Goal: Task Accomplishment & Management: Use online tool/utility

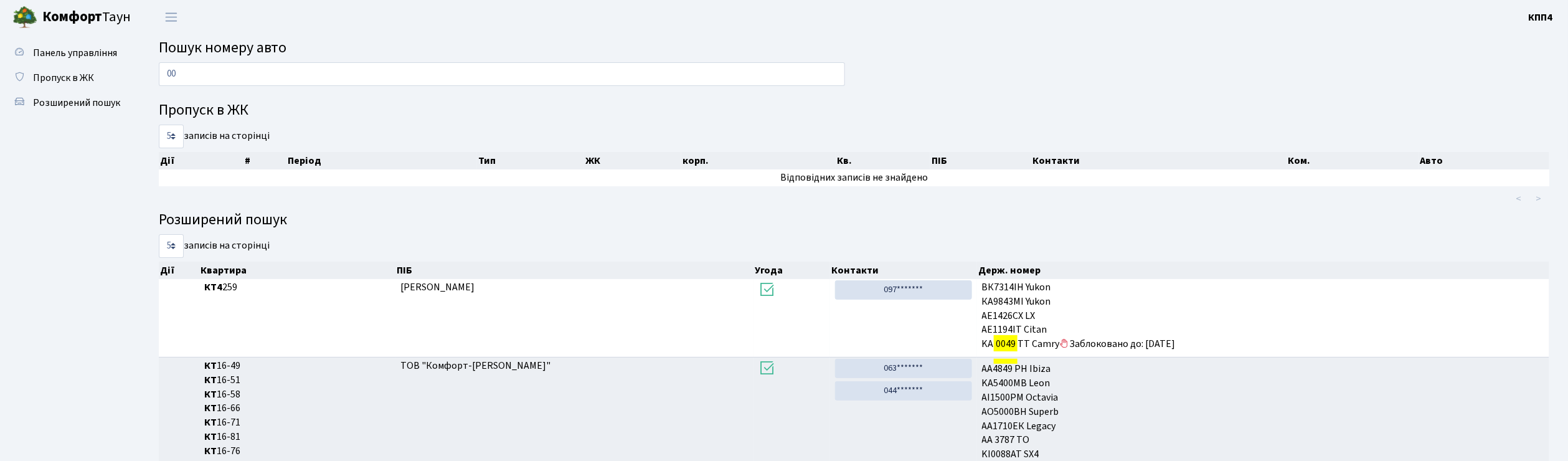
type input "0"
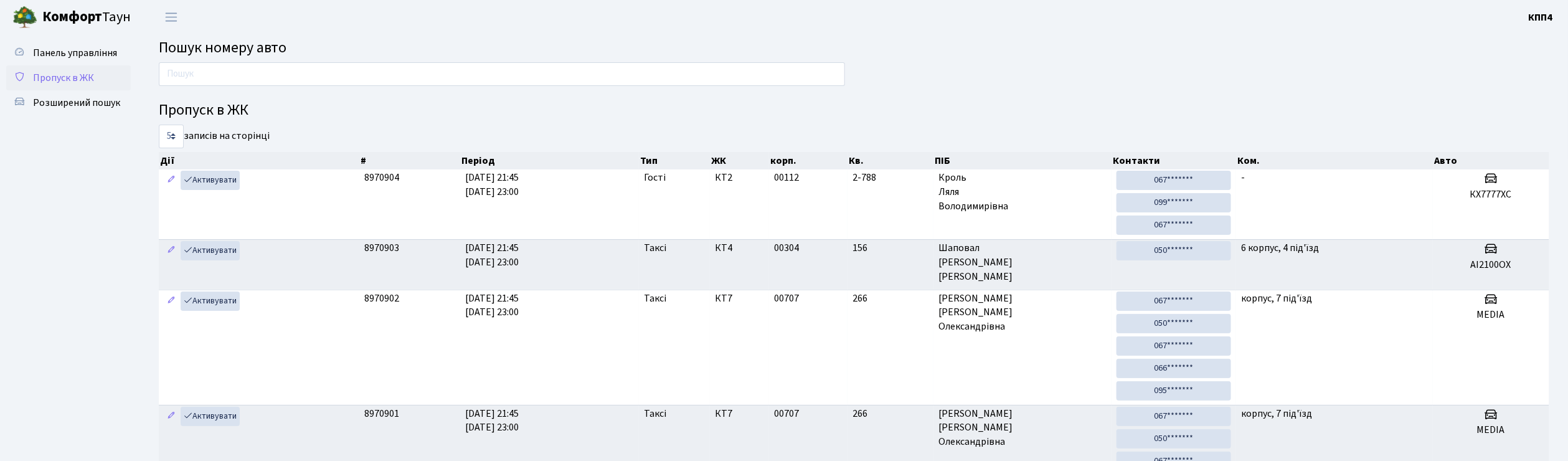
click at [66, 78] on span "Пропуск в ЖК" at bounding box center [64, 78] width 61 height 14
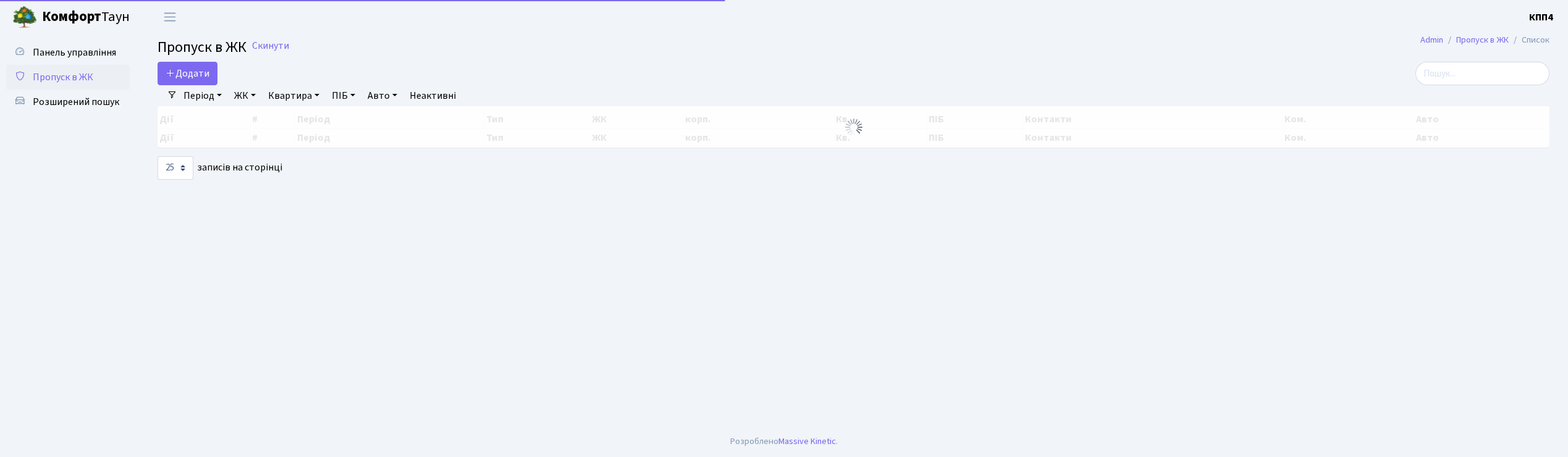
select select "25"
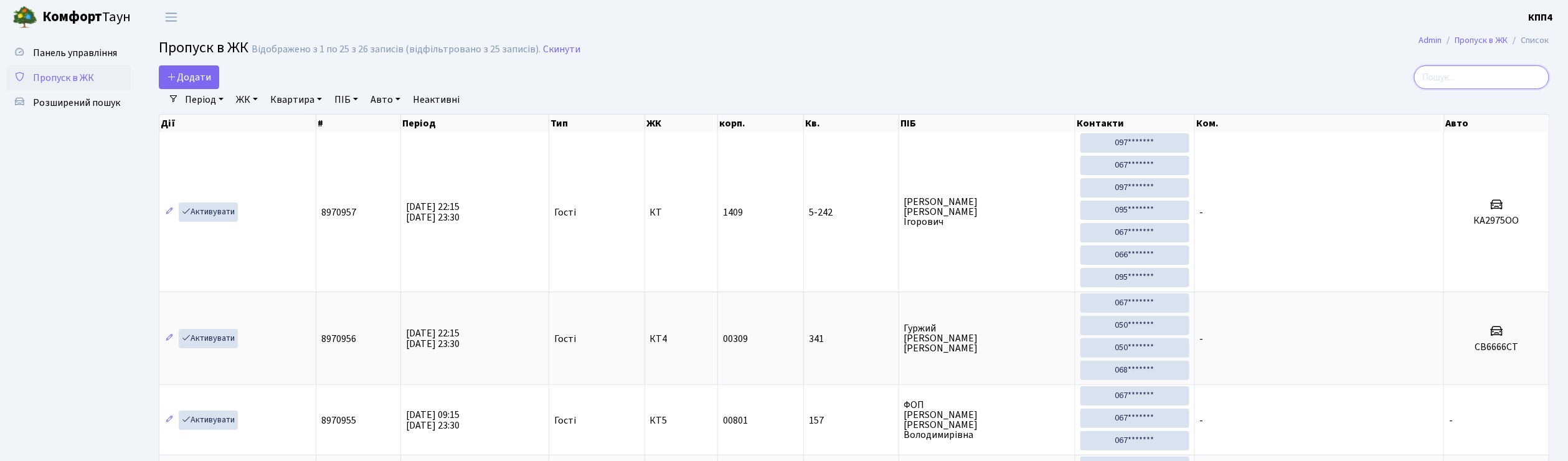
click at [1490, 85] on input "search" at bounding box center [1482, 77] width 135 height 24
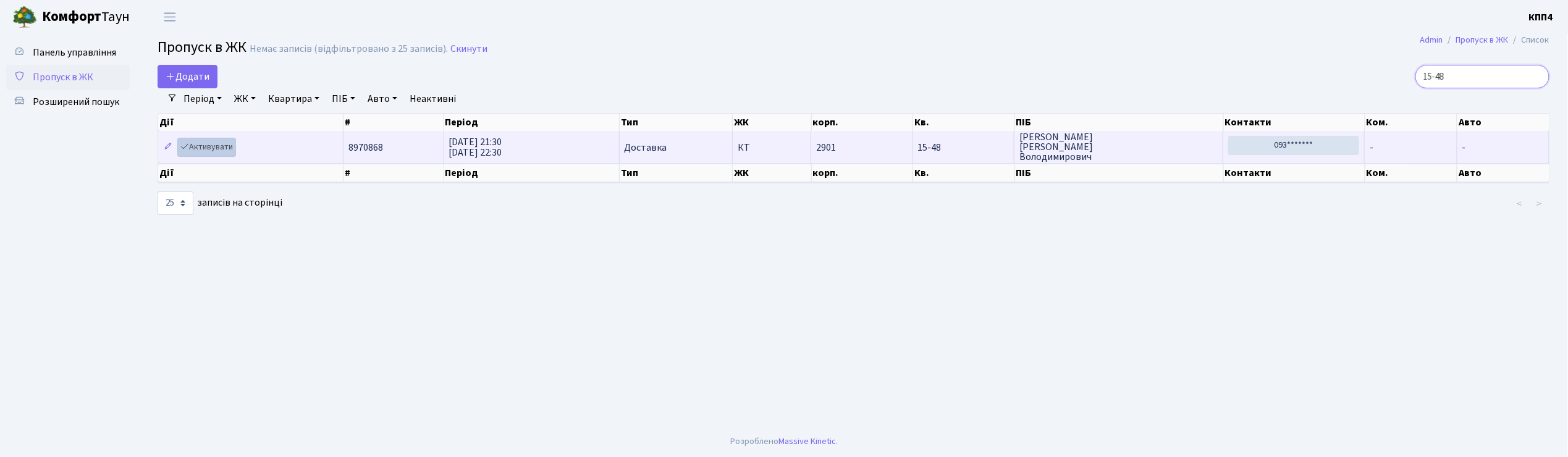
type input "15-48"
click at [212, 141] on link "Активувати" at bounding box center [207, 147] width 59 height 19
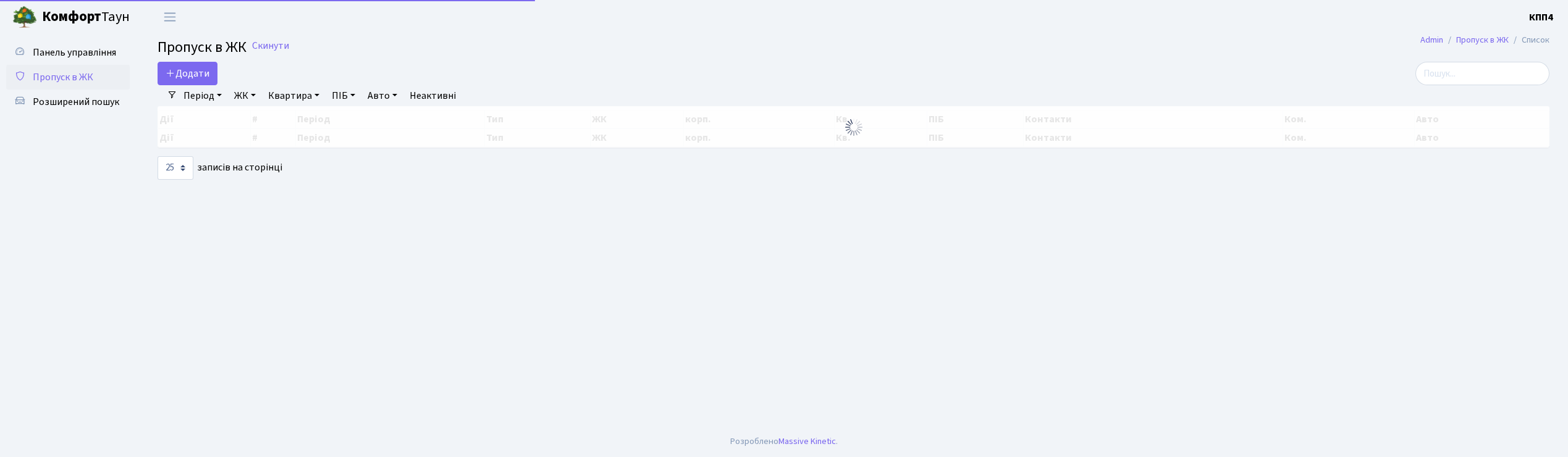
select select "25"
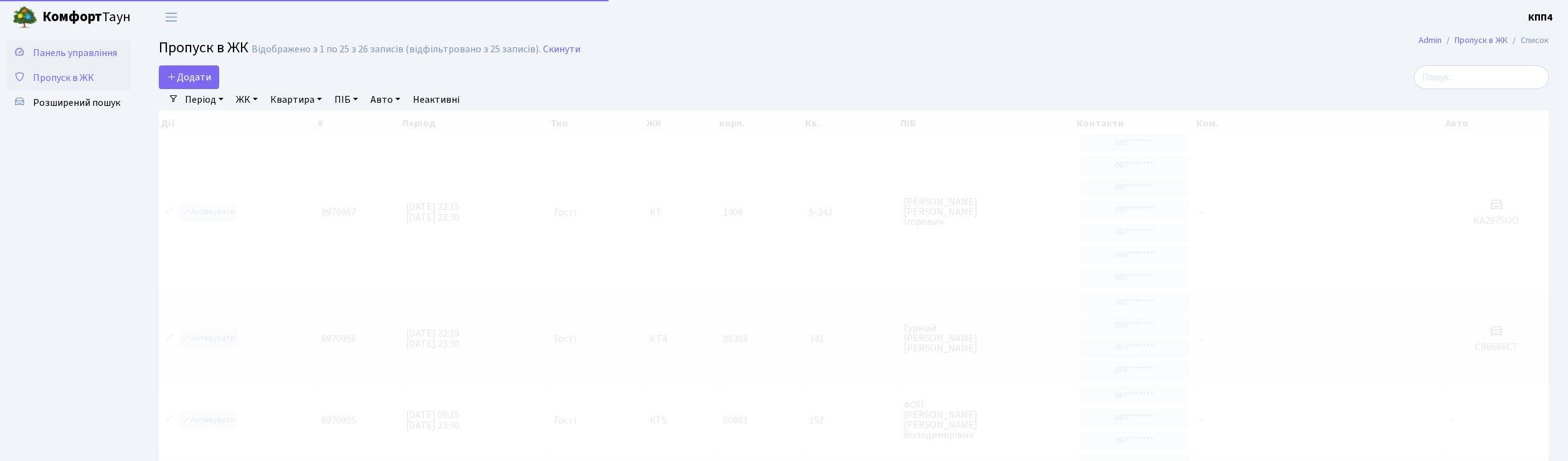
click at [83, 53] on span "Панель управління" at bounding box center [75, 53] width 84 height 14
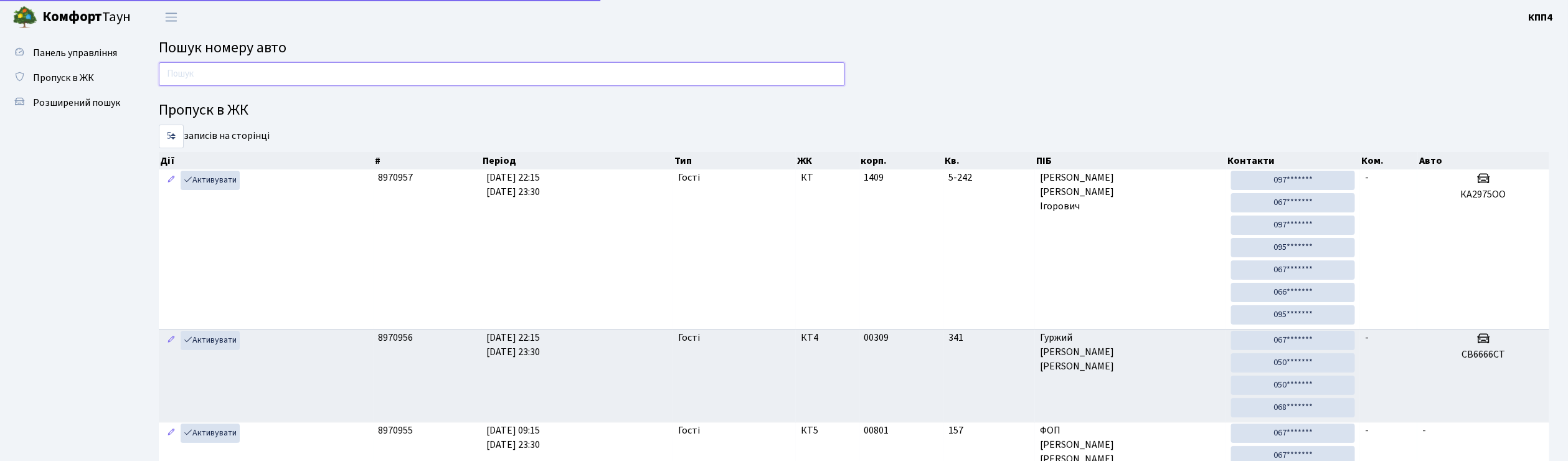
click at [205, 78] on input "text" at bounding box center [502, 73] width 687 height 24
